Goal: Information Seeking & Learning: Get advice/opinions

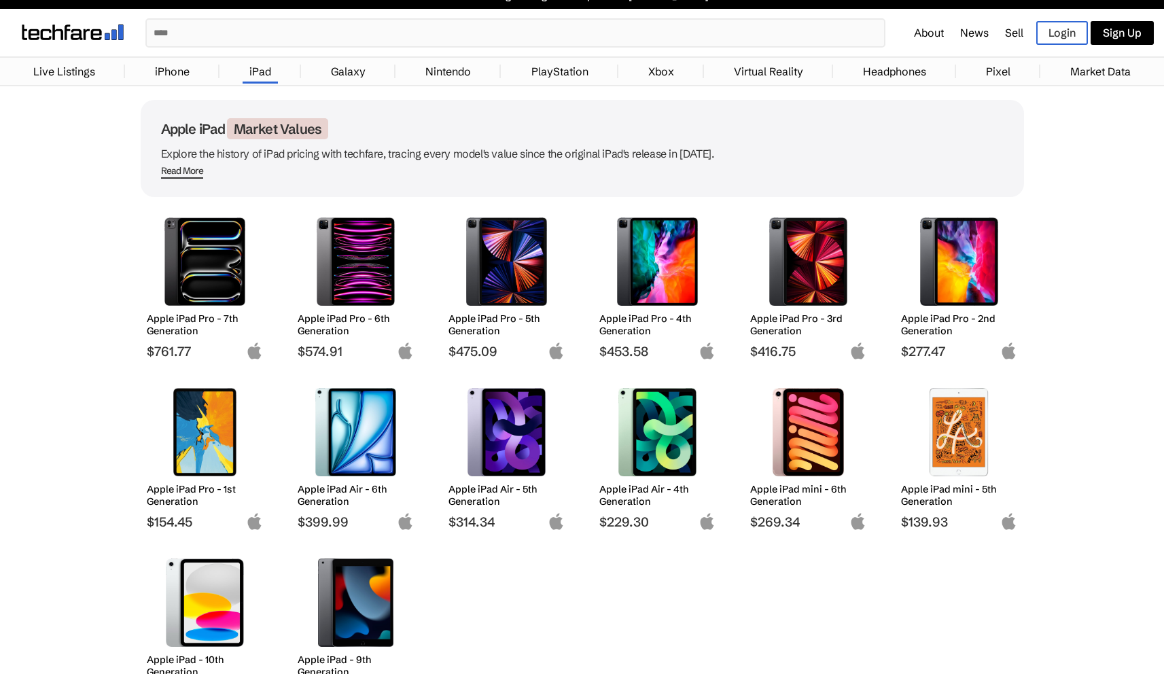
scroll to position [9, 0]
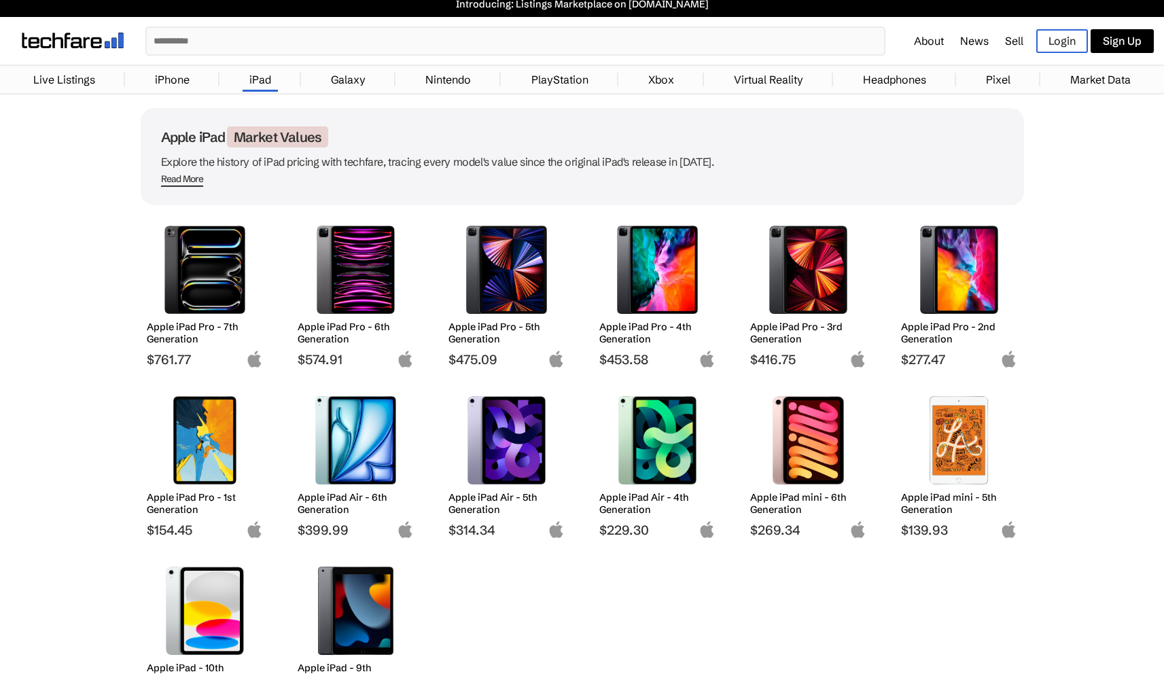
click at [218, 428] on img at bounding box center [205, 440] width 96 height 88
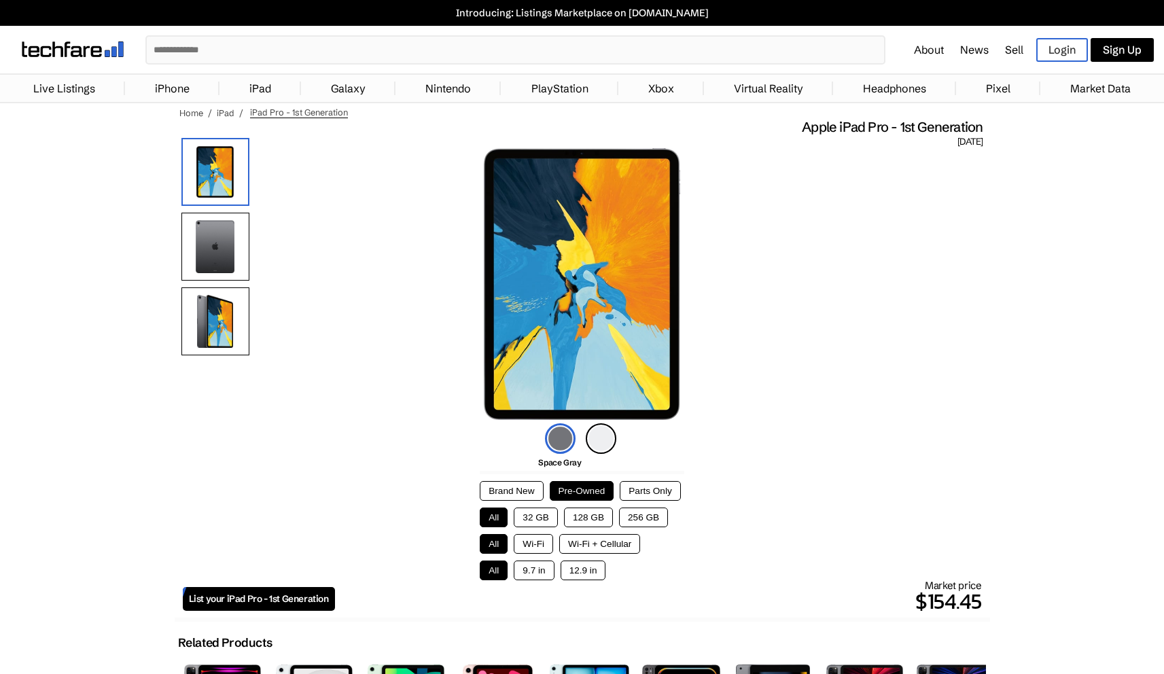
click at [198, 243] on img at bounding box center [215, 247] width 68 height 68
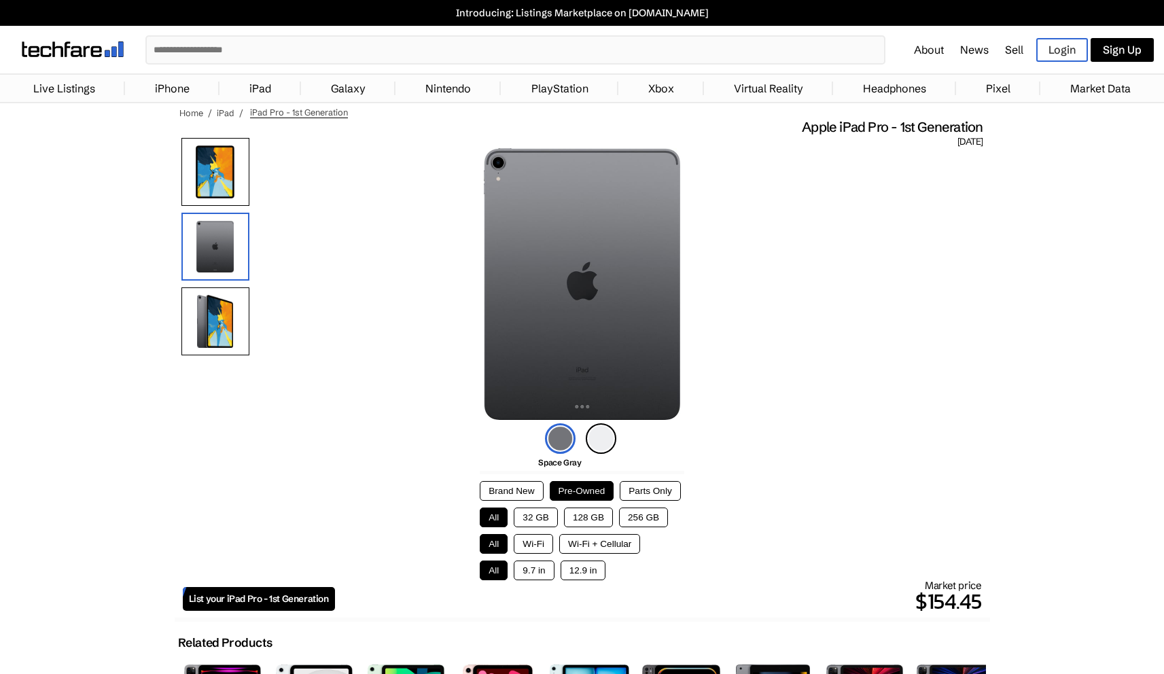
click at [212, 285] on div at bounding box center [215, 250] width 68 height 224
click at [213, 302] on img at bounding box center [215, 321] width 68 height 68
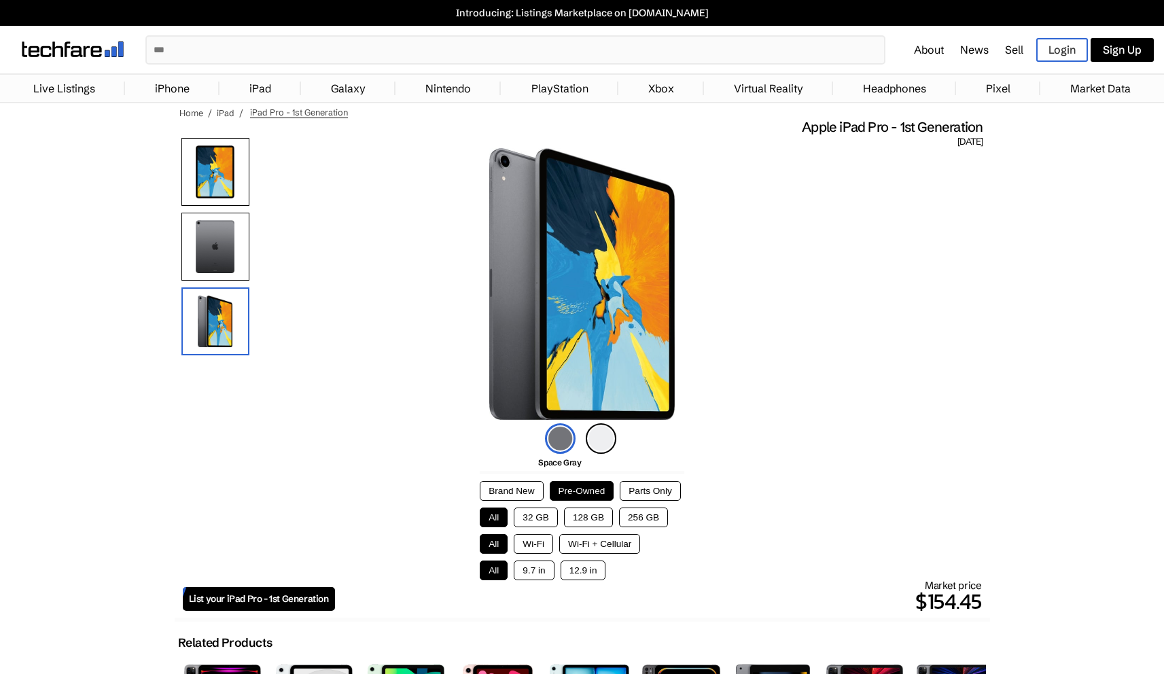
click at [216, 205] on div at bounding box center [215, 250] width 68 height 224
click at [219, 175] on img at bounding box center [215, 172] width 68 height 68
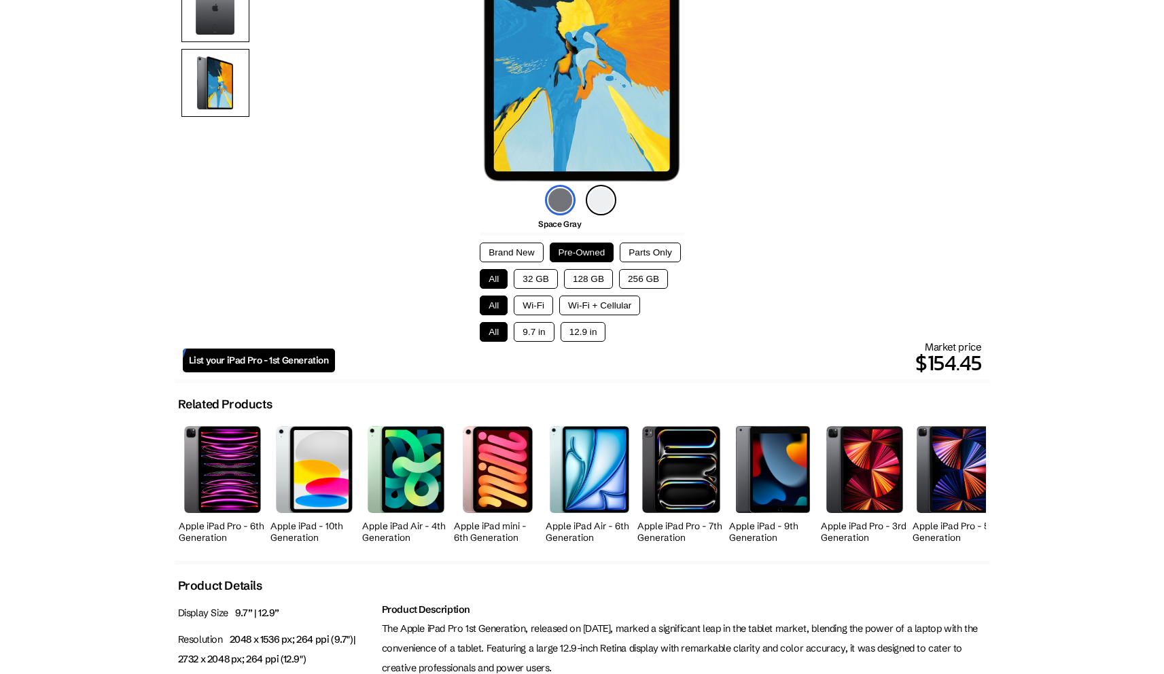
scroll to position [308, 0]
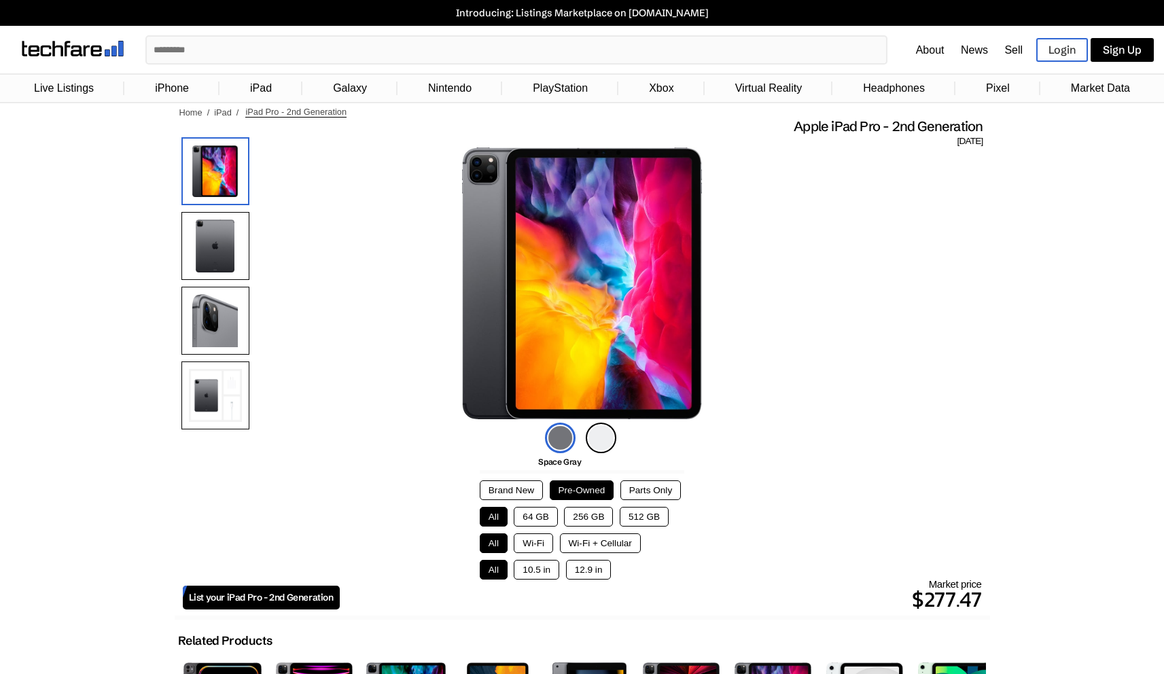
click at [604, 436] on img at bounding box center [601, 438] width 31 height 31
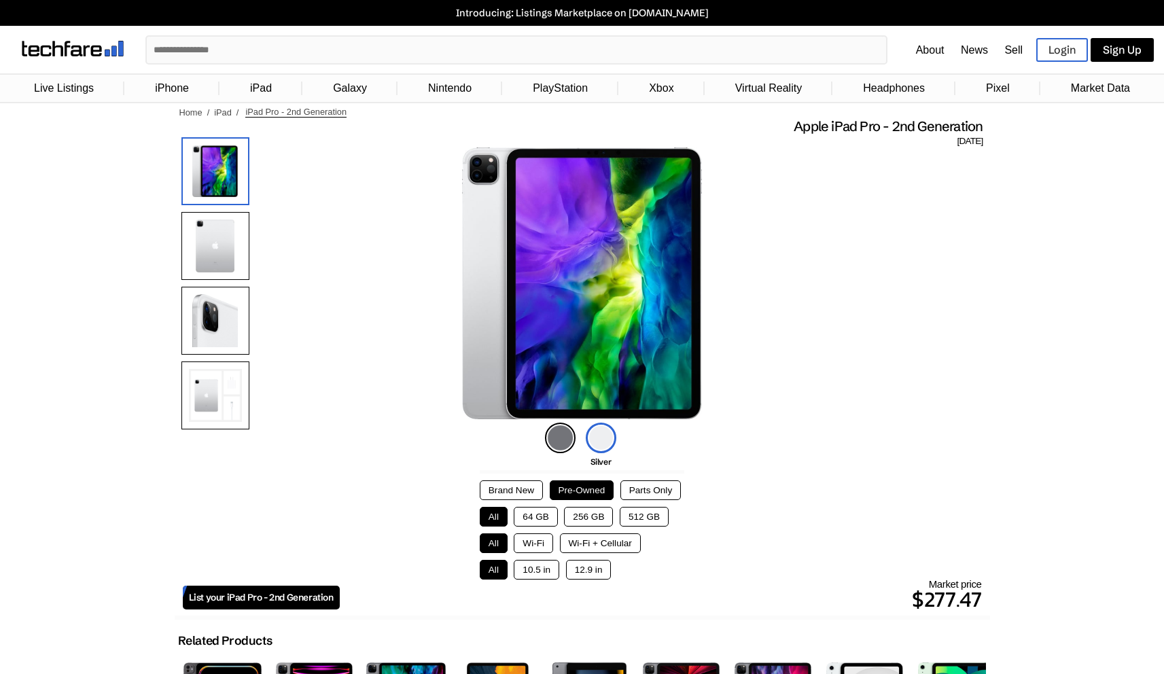
click at [548, 445] on img at bounding box center [560, 438] width 31 height 31
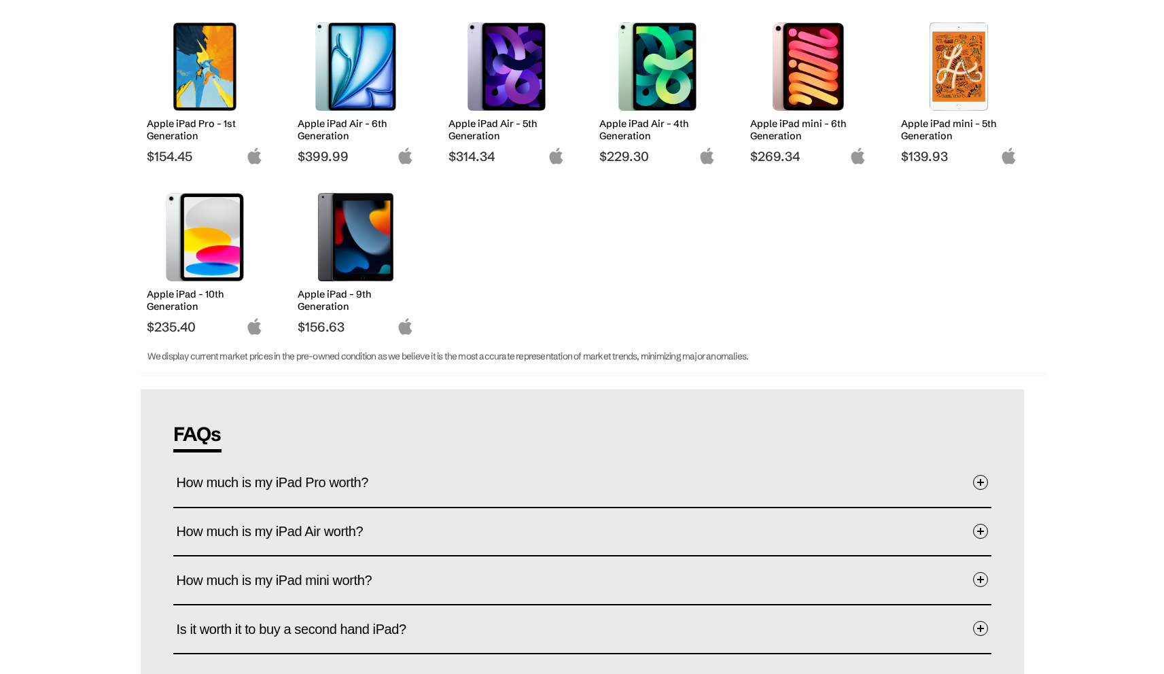
scroll to position [400, 0]
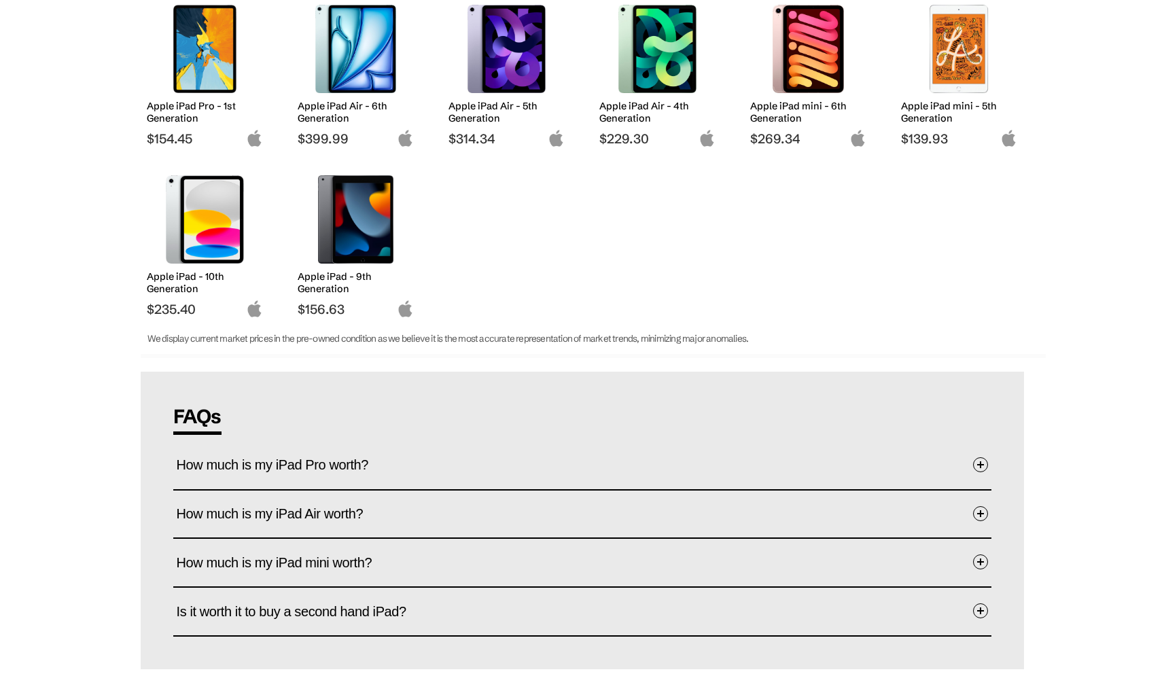
click at [353, 464] on span "How much is my iPad Pro worth?" at bounding box center [283, 465] width 213 height 42
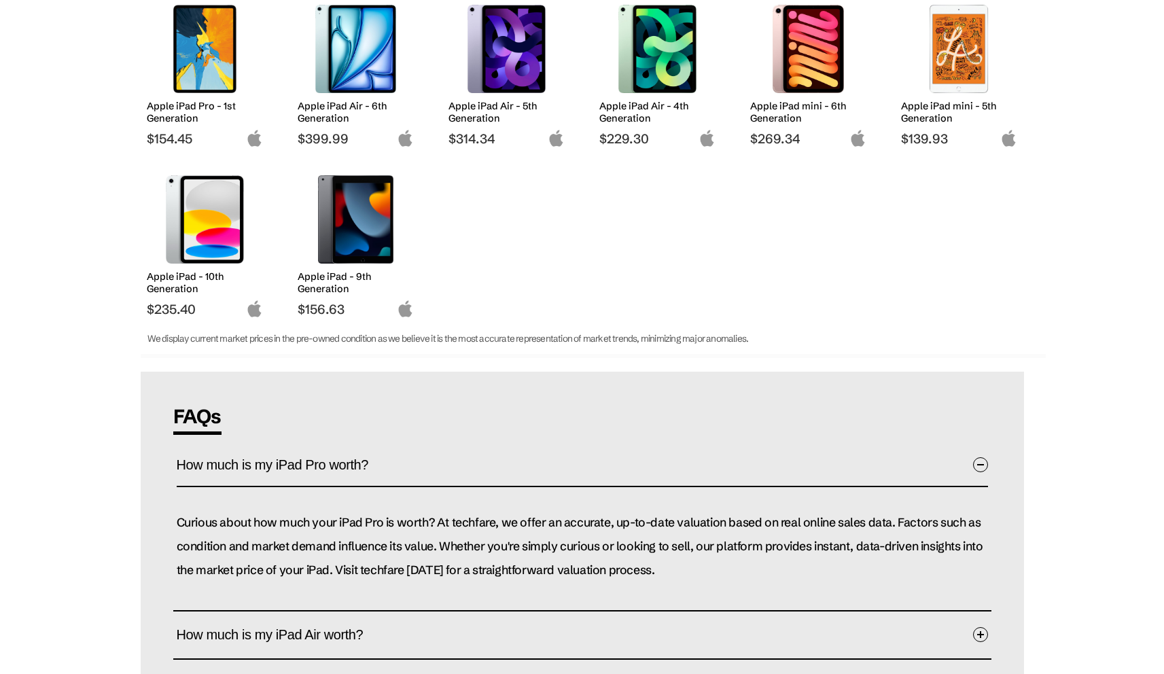
click at [353, 463] on span "How much is my iPad Pro worth?" at bounding box center [283, 465] width 213 height 42
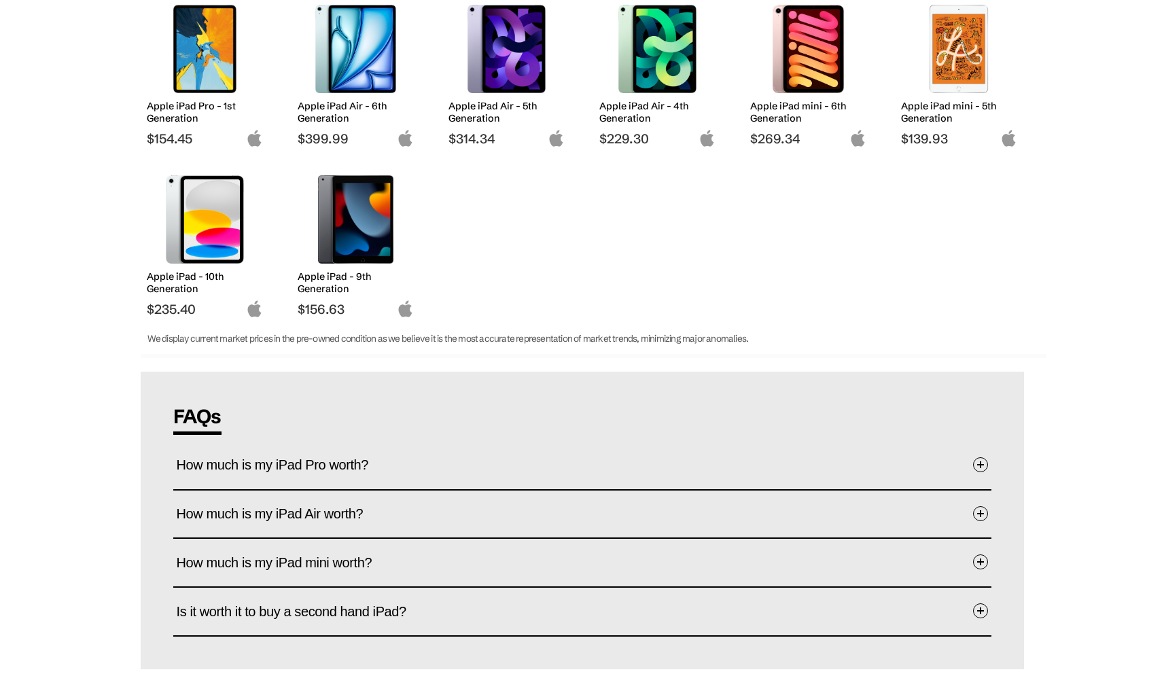
click at [350, 461] on span "How much is my iPad Pro worth?" at bounding box center [283, 465] width 213 height 42
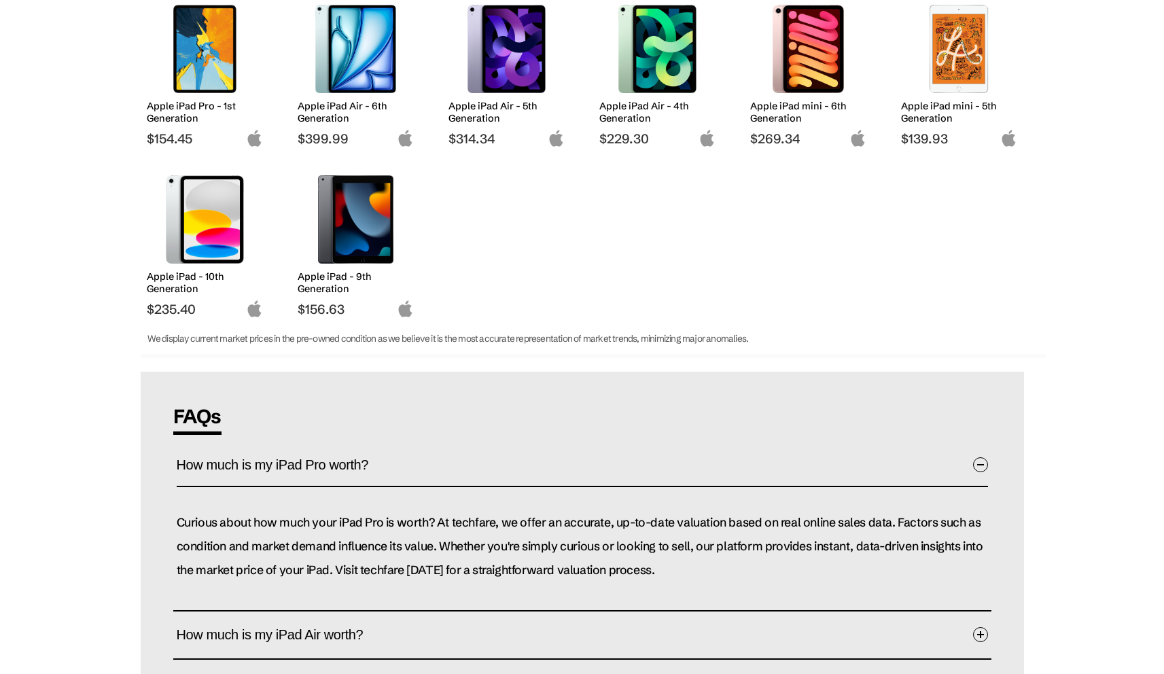
click at [349, 461] on span "How much is my iPad Pro worth?" at bounding box center [283, 465] width 213 height 42
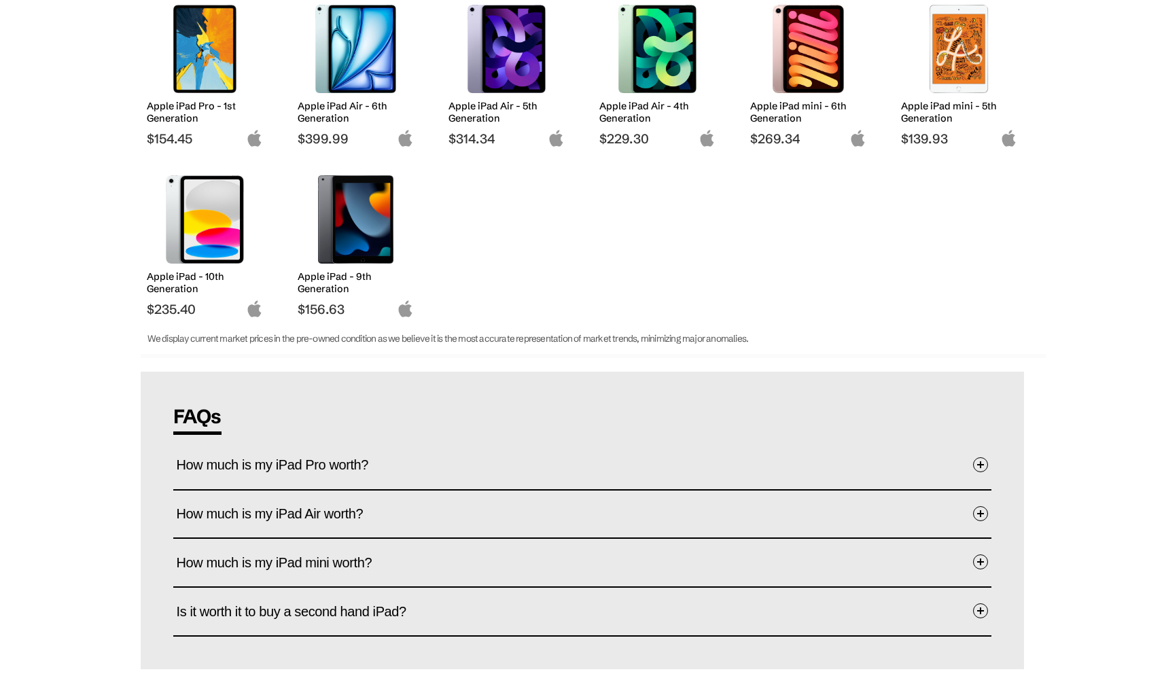
click at [333, 520] on span "How much is my iPad Air worth?" at bounding box center [280, 514] width 207 height 42
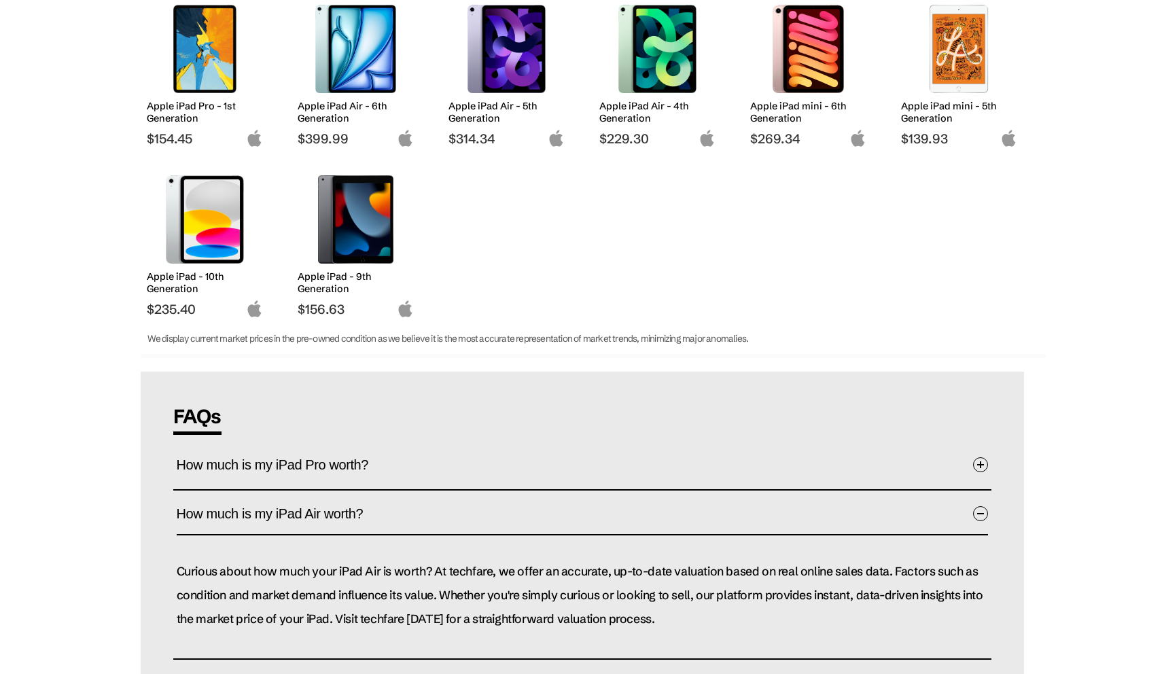
click at [321, 505] on span "How much is my iPad Air worth?" at bounding box center [280, 514] width 207 height 42
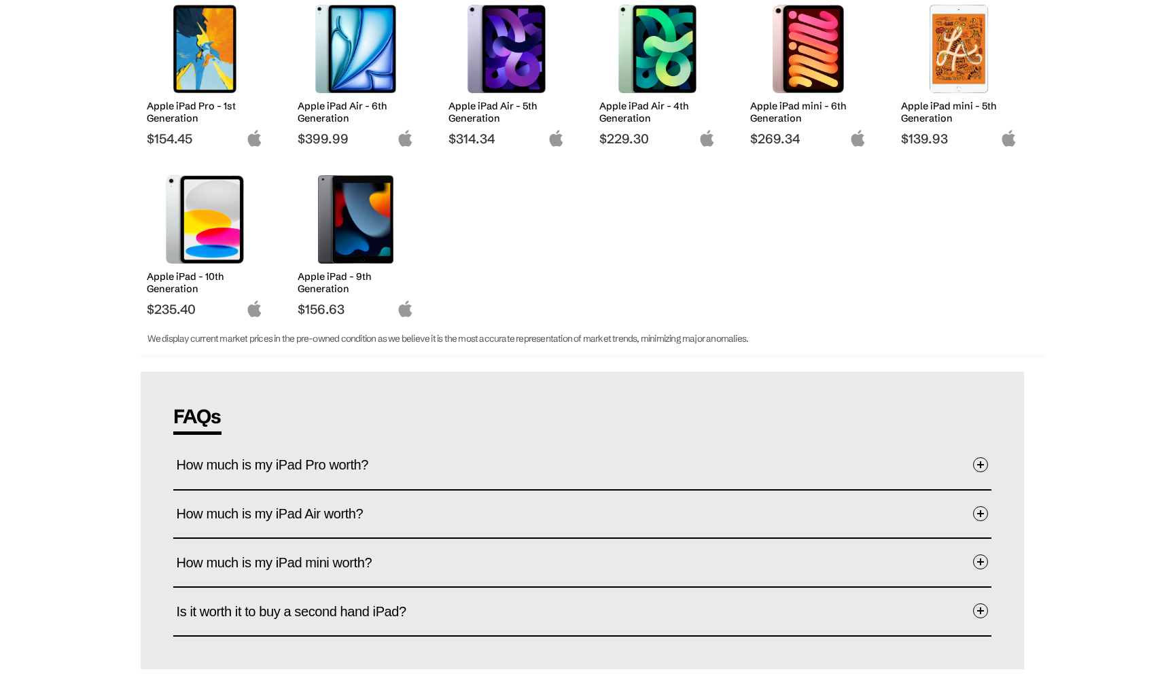
click at [334, 514] on span "How much is my iPad Air worth?" at bounding box center [280, 514] width 207 height 42
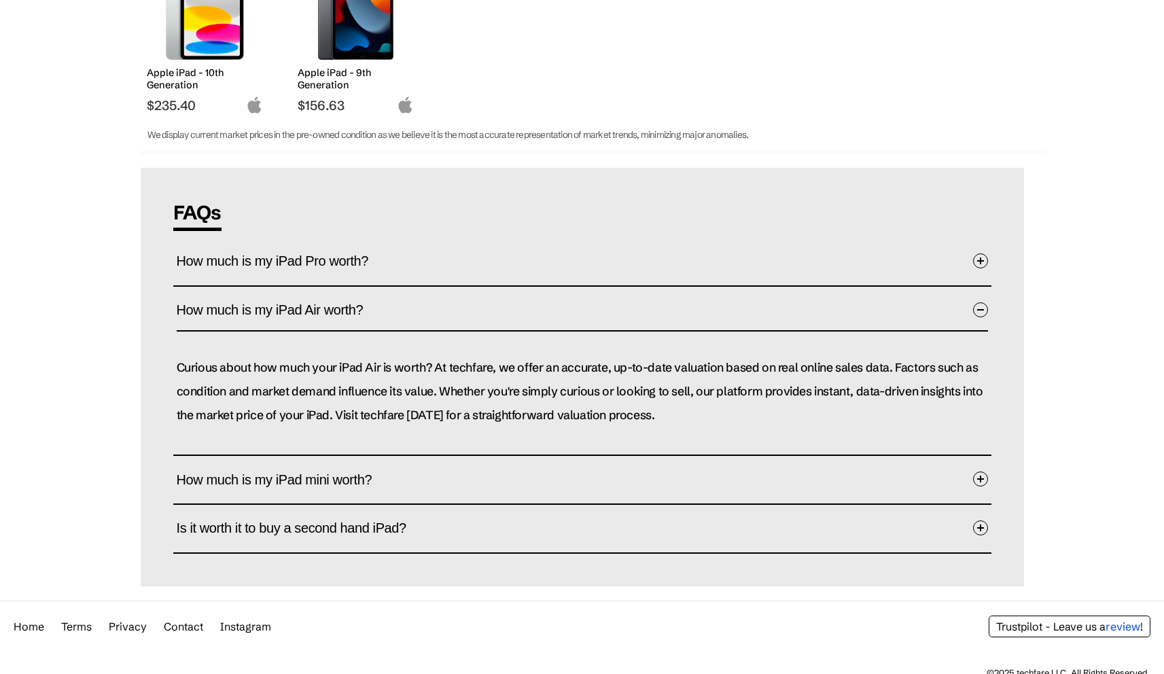
click at [367, 323] on span "How much is my iPad Air worth?" at bounding box center [280, 310] width 207 height 42
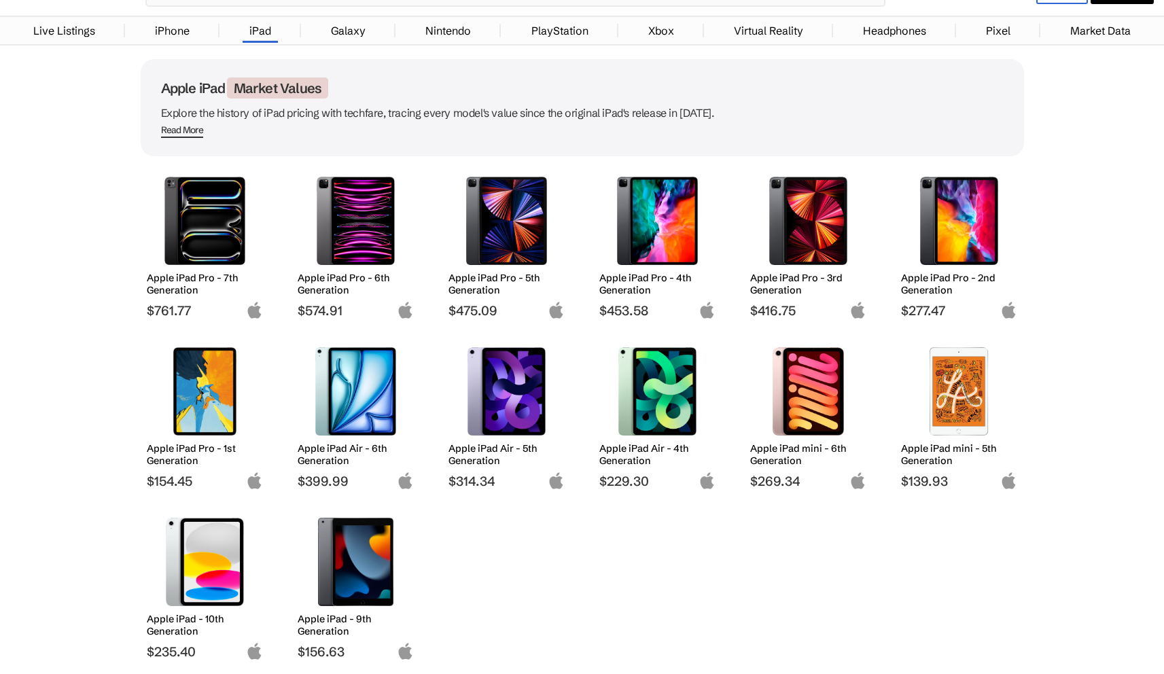
scroll to position [185, 0]
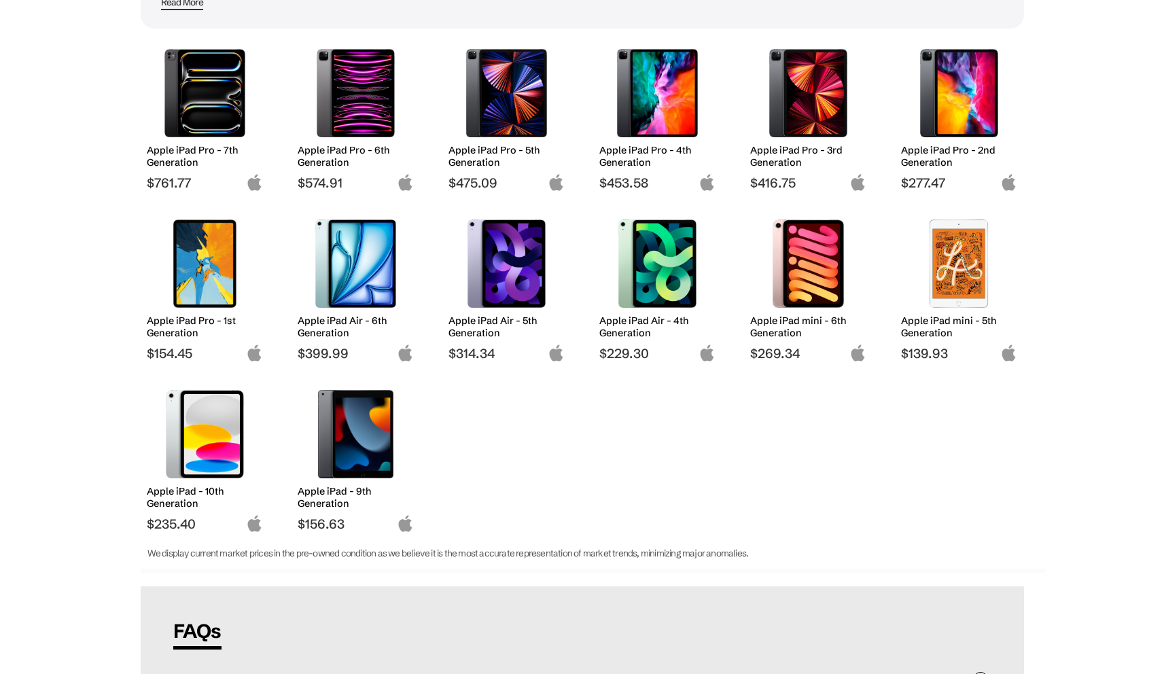
click at [261, 353] on img at bounding box center [254, 352] width 17 height 17
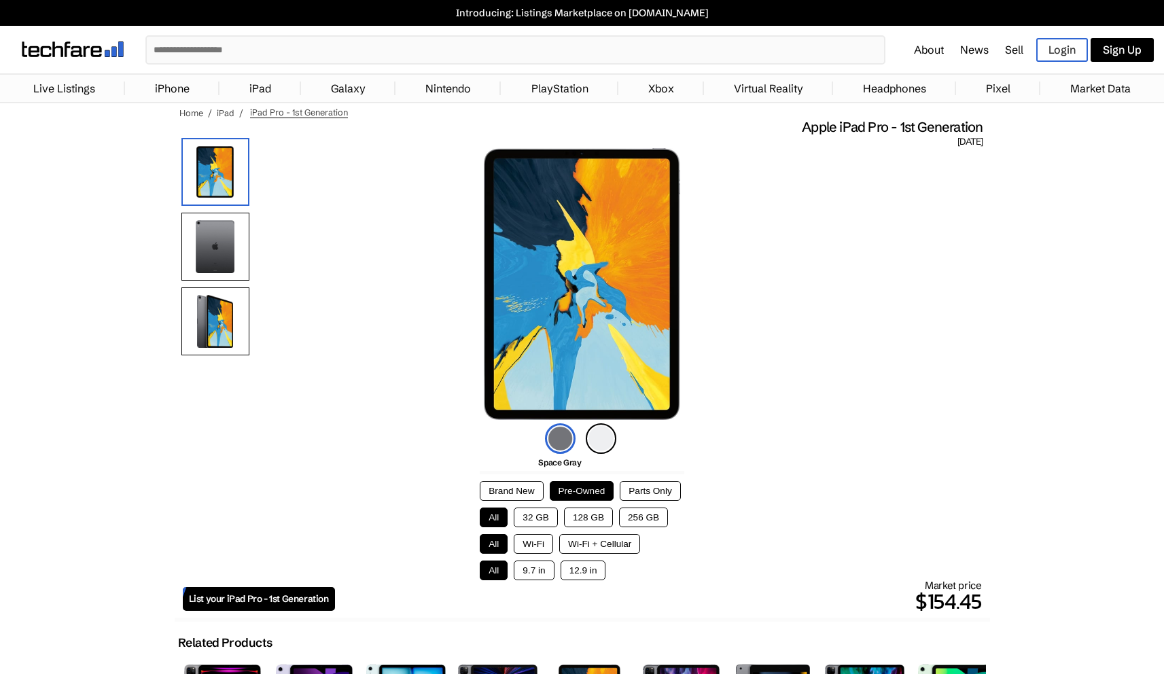
click at [185, 257] on img at bounding box center [215, 247] width 68 height 68
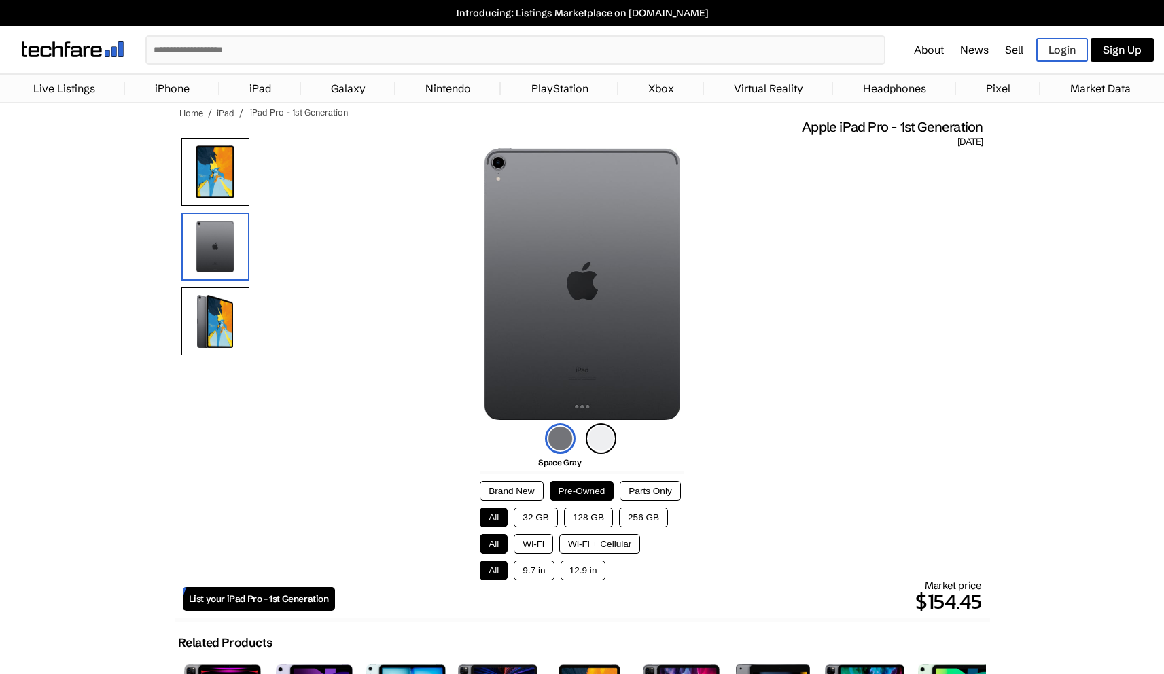
click at [207, 328] on img at bounding box center [215, 321] width 68 height 68
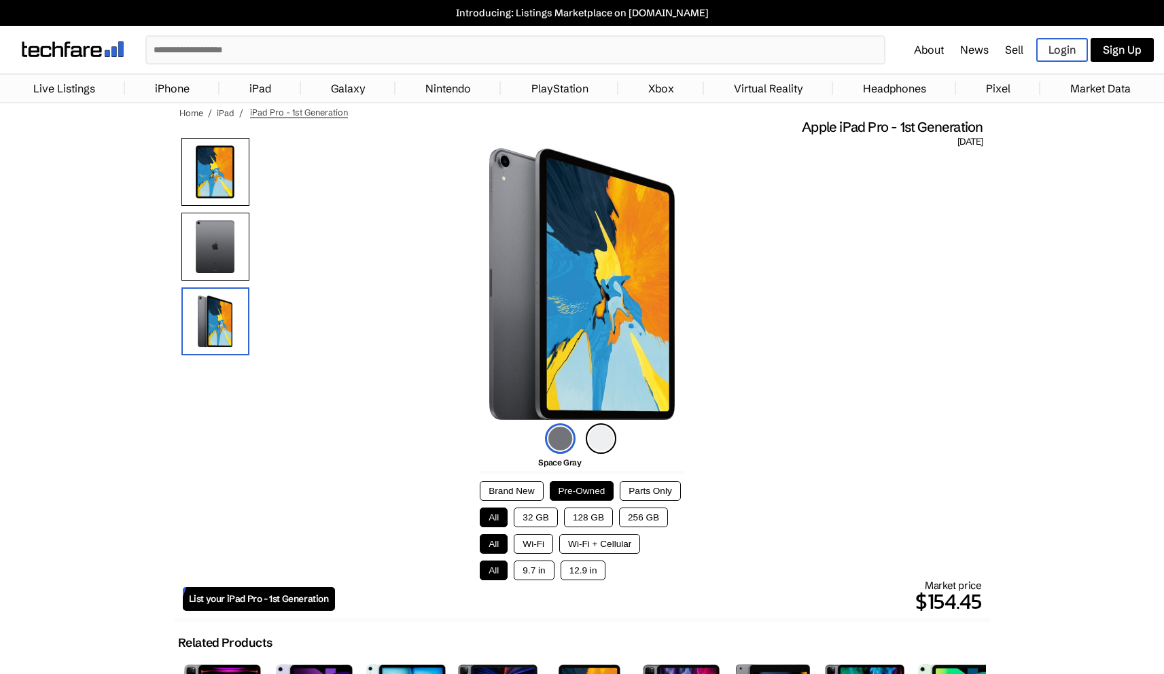
click at [213, 179] on img at bounding box center [215, 172] width 68 height 68
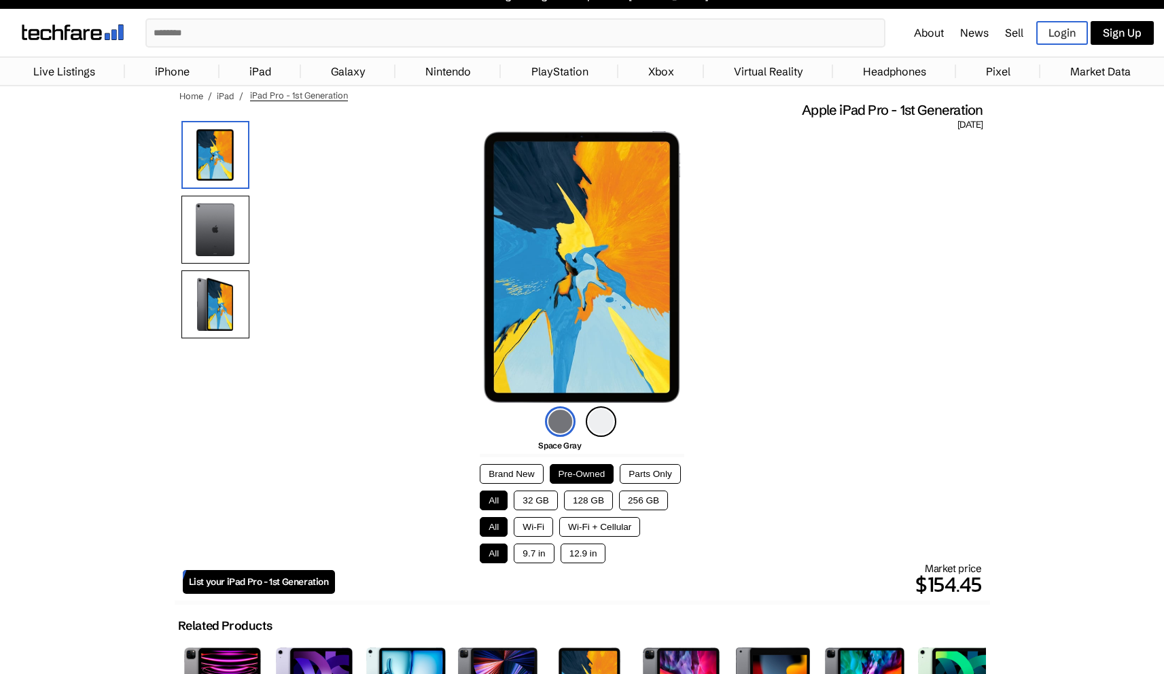
scroll to position [26, 0]
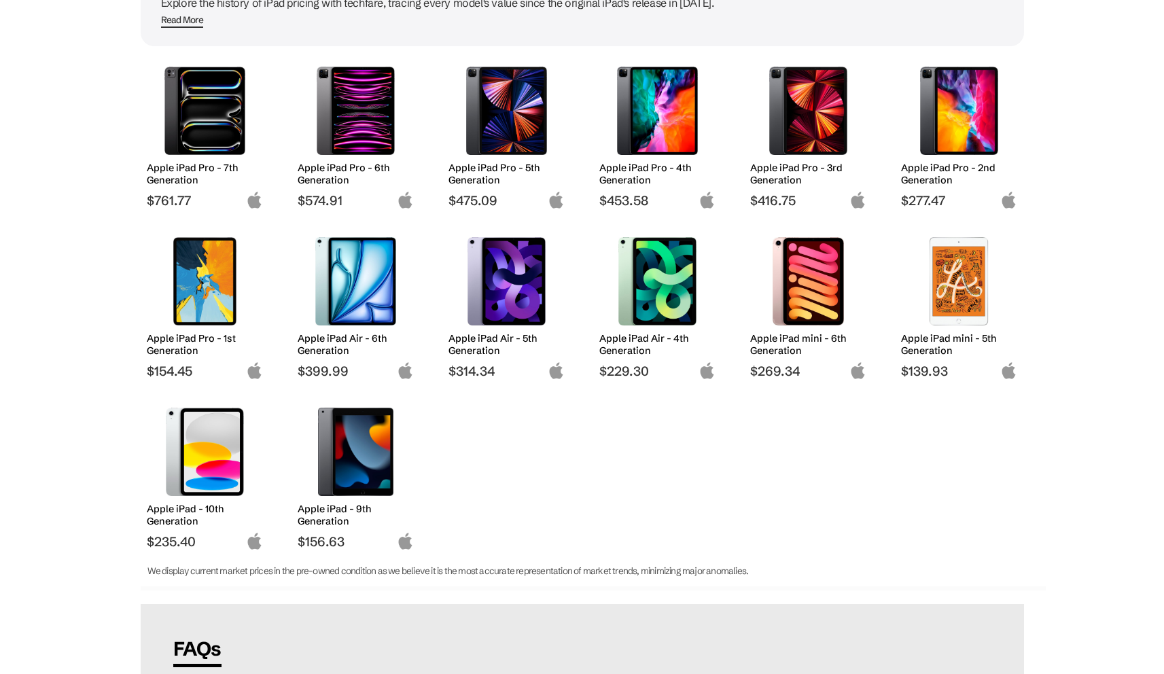
scroll to position [159, 0]
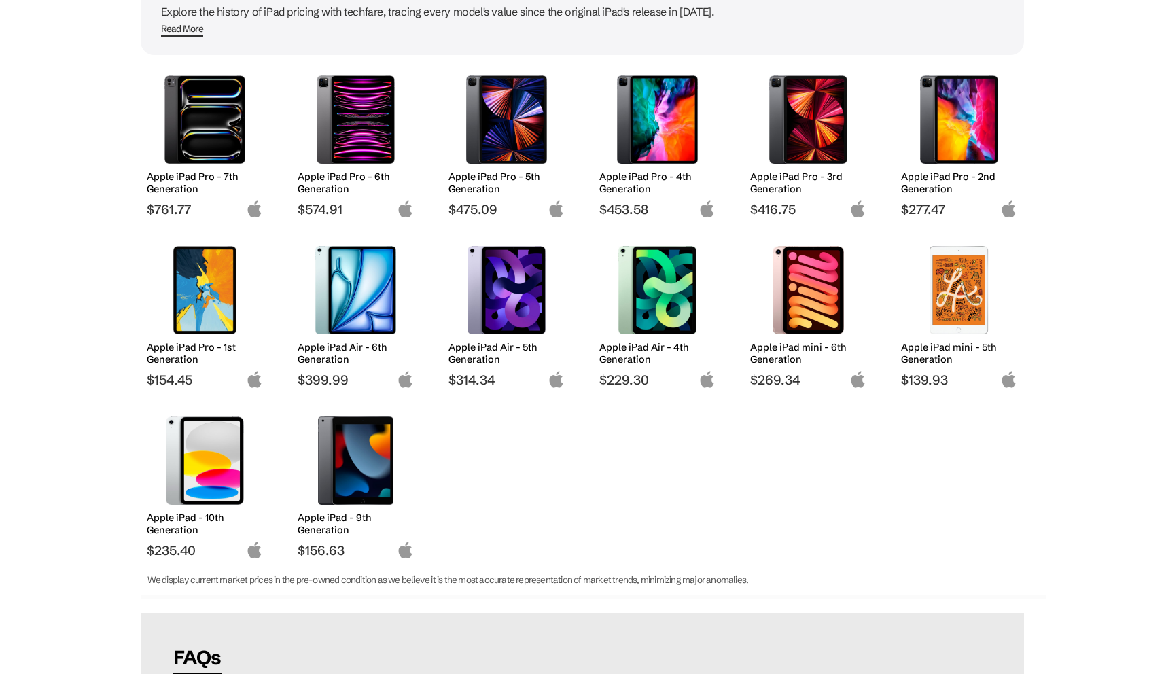
click at [342, 302] on img at bounding box center [356, 290] width 96 height 88
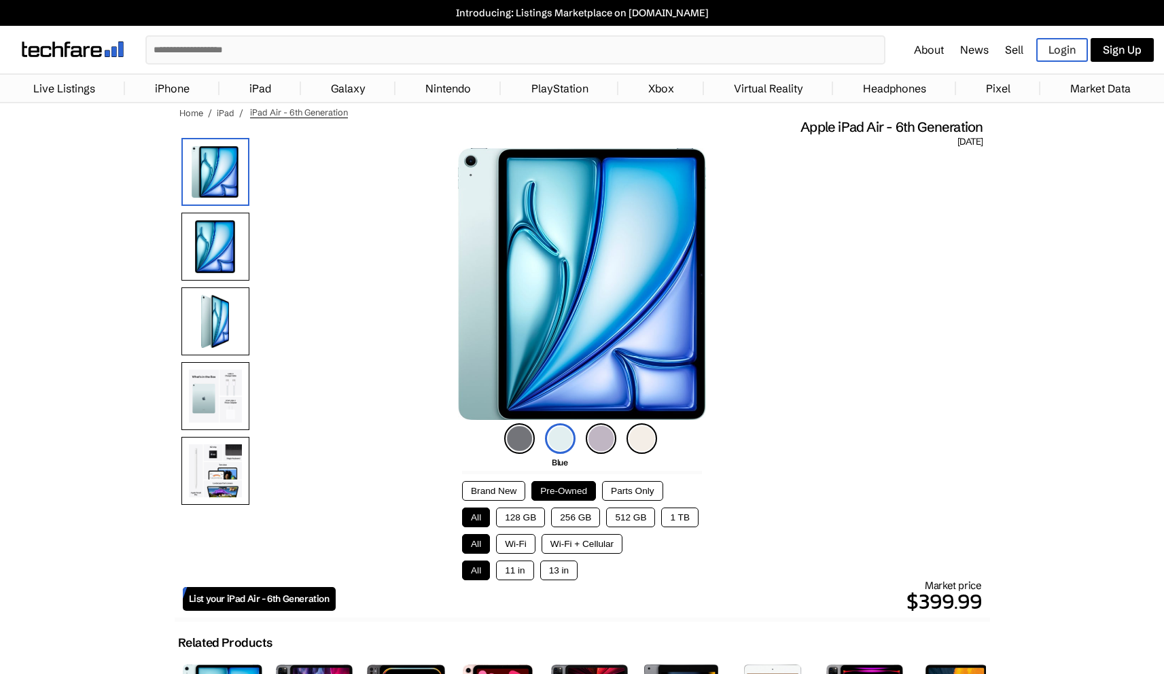
scroll to position [8, 0]
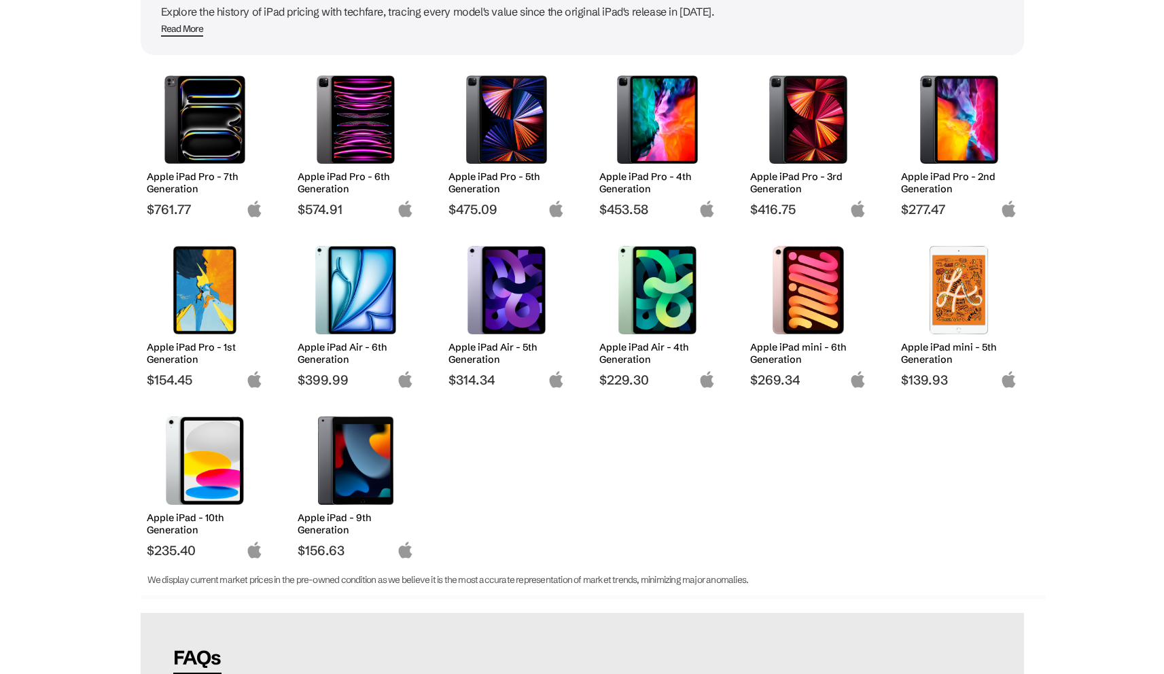
click at [512, 294] on img at bounding box center [507, 290] width 96 height 88
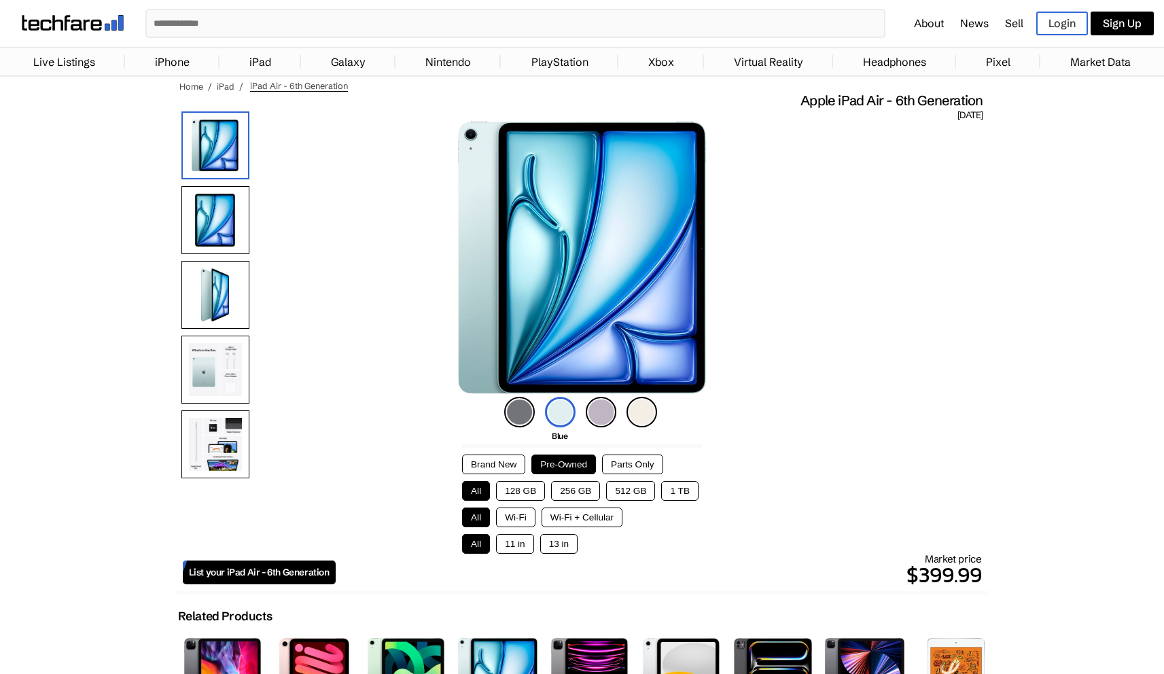
scroll to position [58, 0]
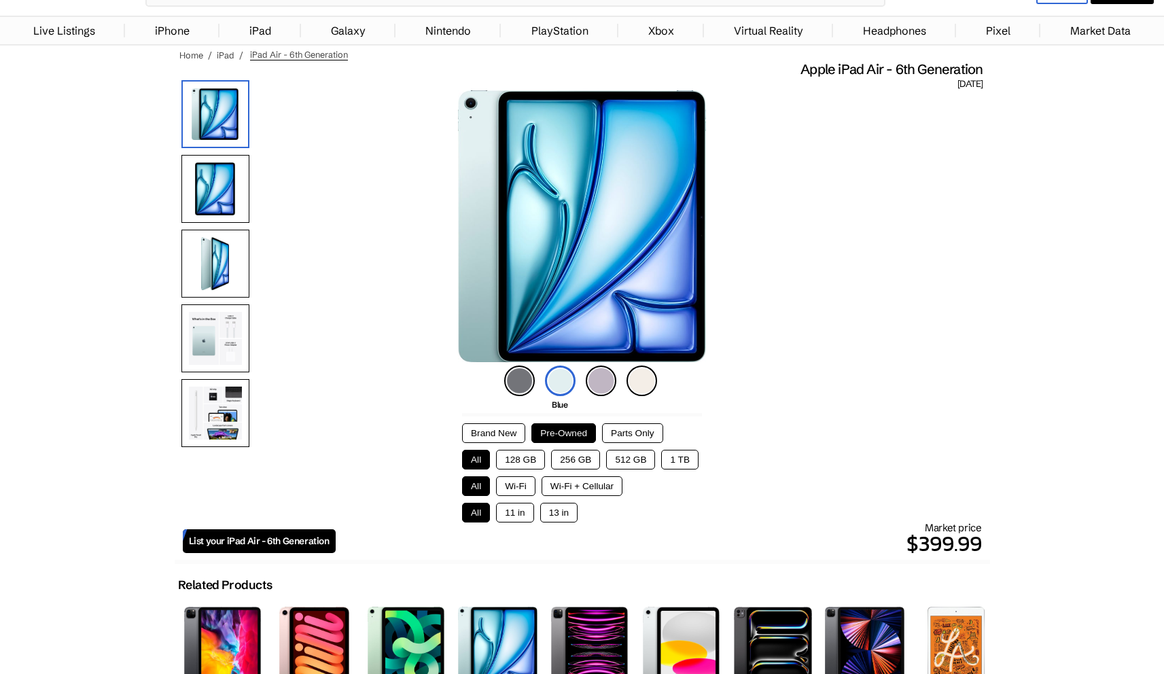
click at [531, 462] on button "128 GB" at bounding box center [520, 460] width 49 height 20
click at [508, 490] on button "Wi-Fi" at bounding box center [515, 486] width 39 height 20
click at [529, 520] on button "11 in" at bounding box center [514, 513] width 37 height 20
click at [516, 431] on button "Brand New" at bounding box center [493, 433] width 63 height 20
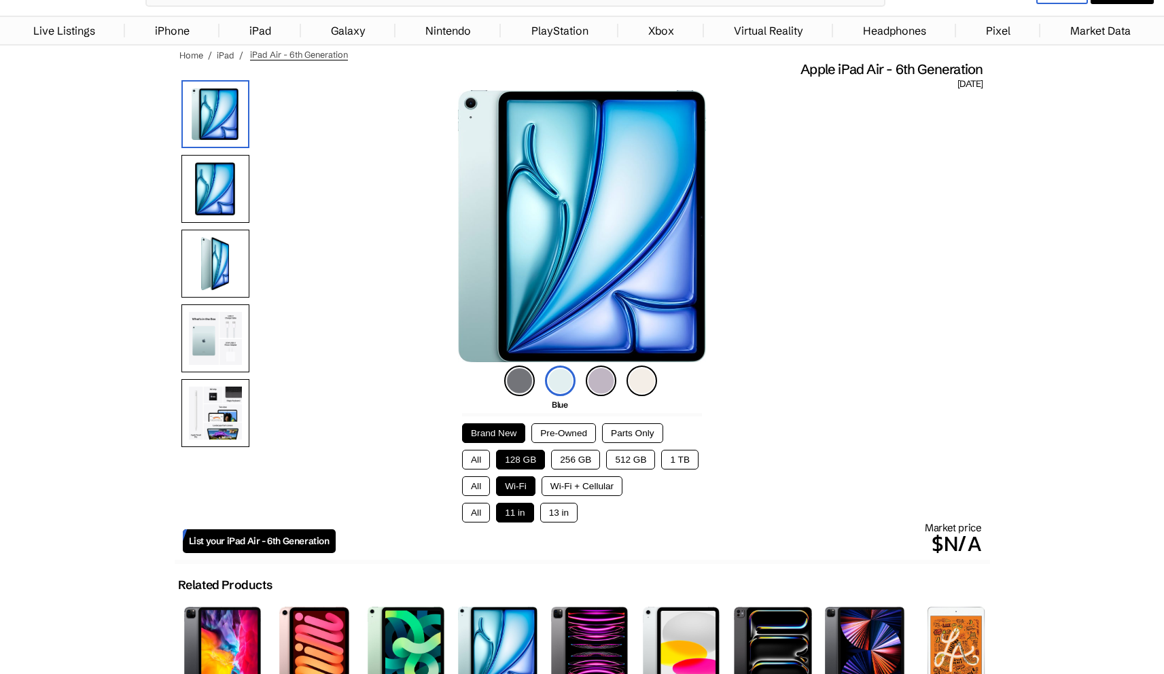
click at [555, 438] on button "Pre-Owned" at bounding box center [563, 433] width 65 height 20
click at [633, 438] on button "Parts Only" at bounding box center [632, 433] width 60 height 20
click at [563, 435] on button "Pre-Owned" at bounding box center [563, 433] width 65 height 20
click at [568, 452] on button "256 GB" at bounding box center [575, 460] width 49 height 20
click at [532, 453] on button "128 GB" at bounding box center [520, 460] width 49 height 20
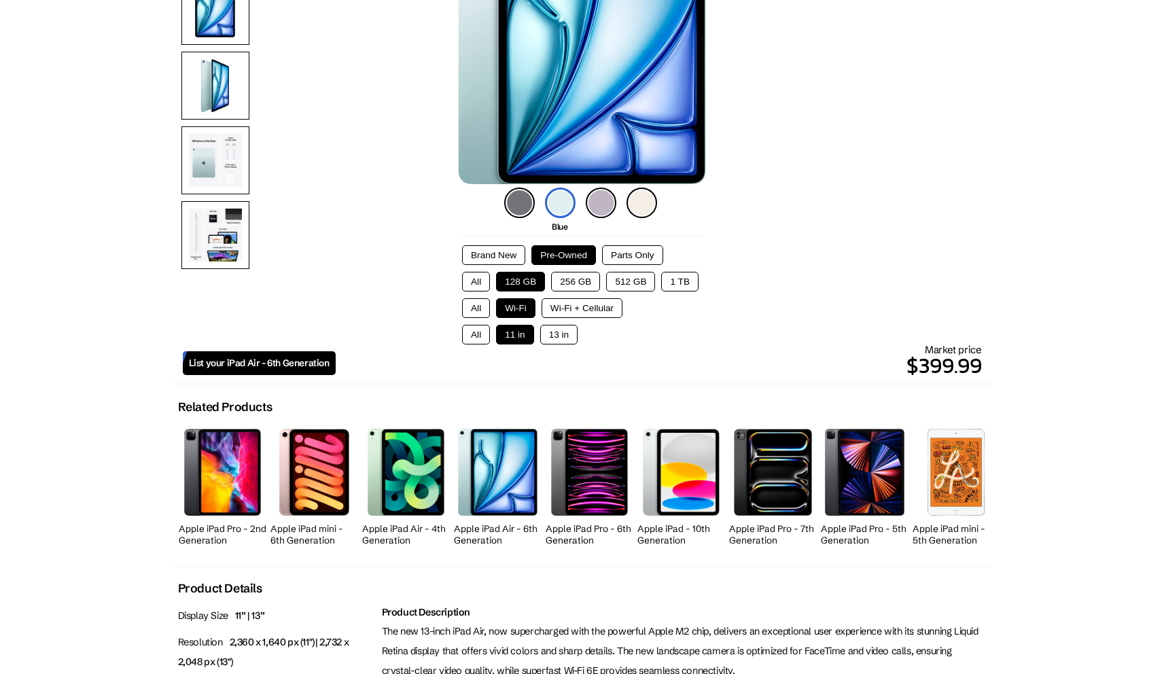
scroll to position [104, 0]
